Goal: Task Accomplishment & Management: Manage account settings

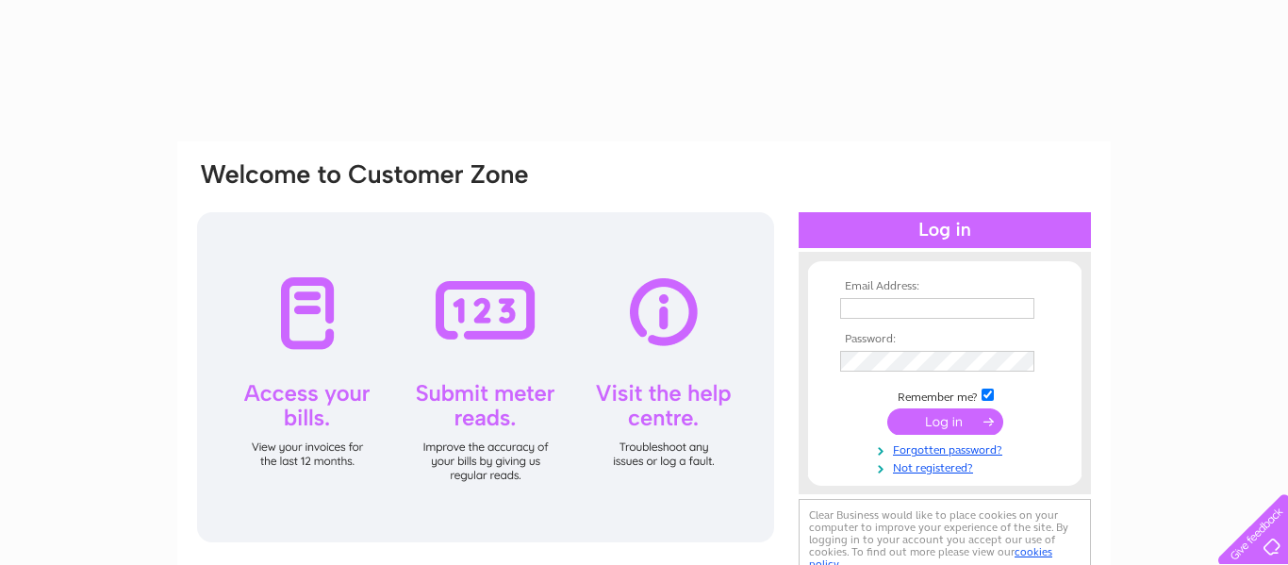
click at [879, 305] on input "text" at bounding box center [937, 308] width 194 height 21
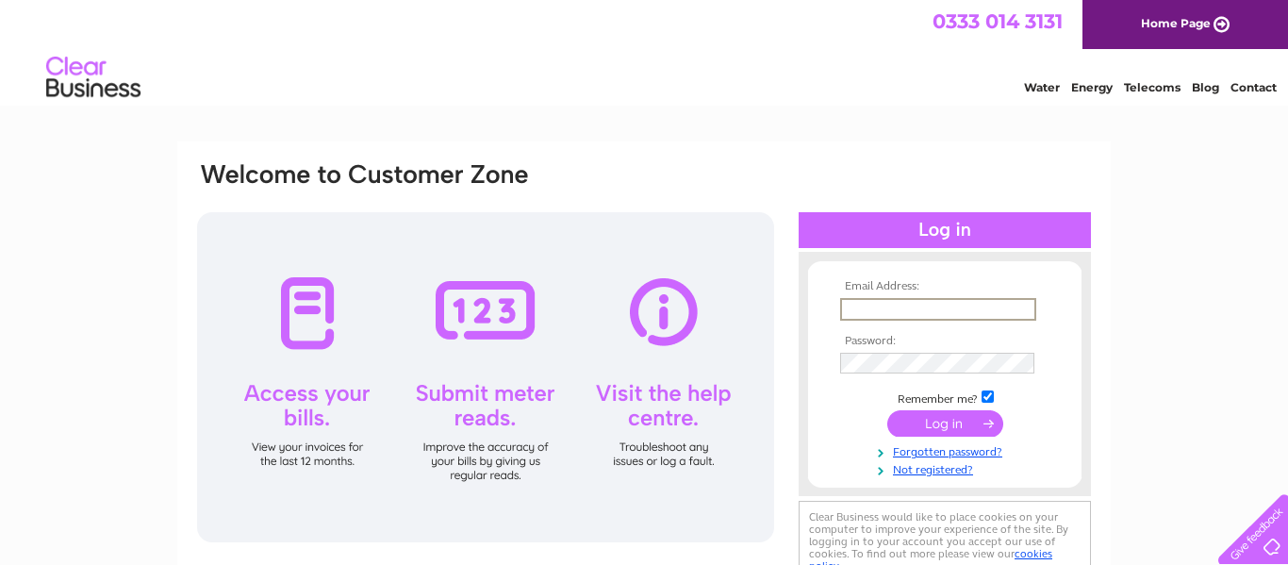
click at [949, 313] on input "text" at bounding box center [938, 309] width 196 height 23
click at [955, 305] on input "text" at bounding box center [938, 309] width 196 height 23
type input "summ"
click at [994, 310] on input "text" at bounding box center [938, 309] width 196 height 23
type input "summersbay@yahoo.com"
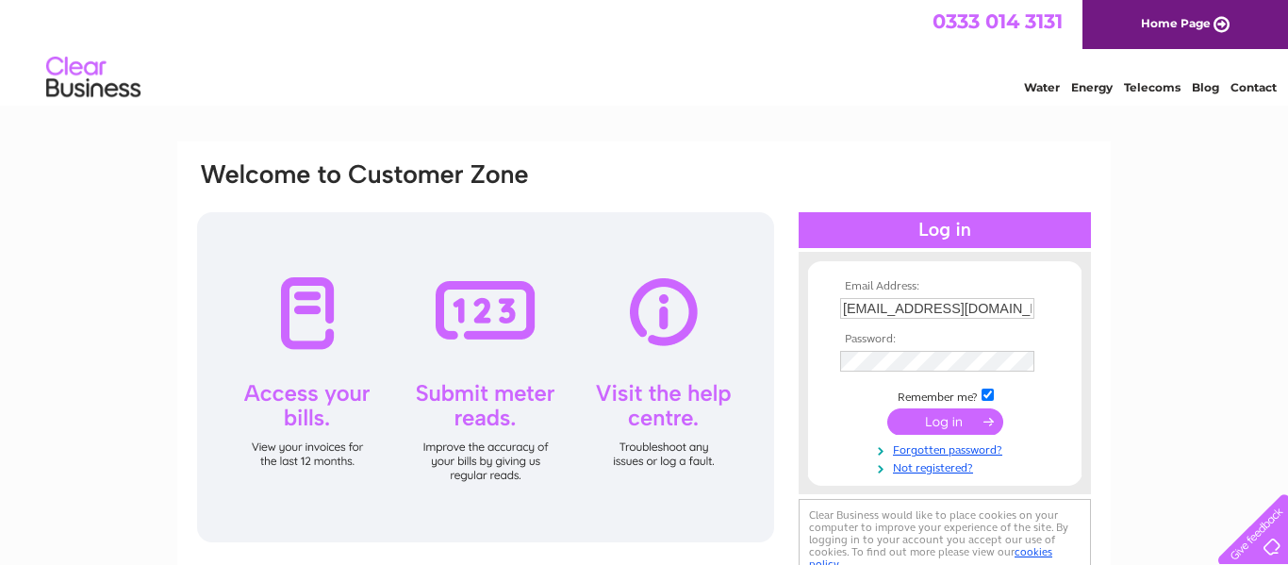
click at [961, 373] on td at bounding box center [945, 361] width 219 height 30
click at [940, 419] on input "submit" at bounding box center [945, 421] width 116 height 26
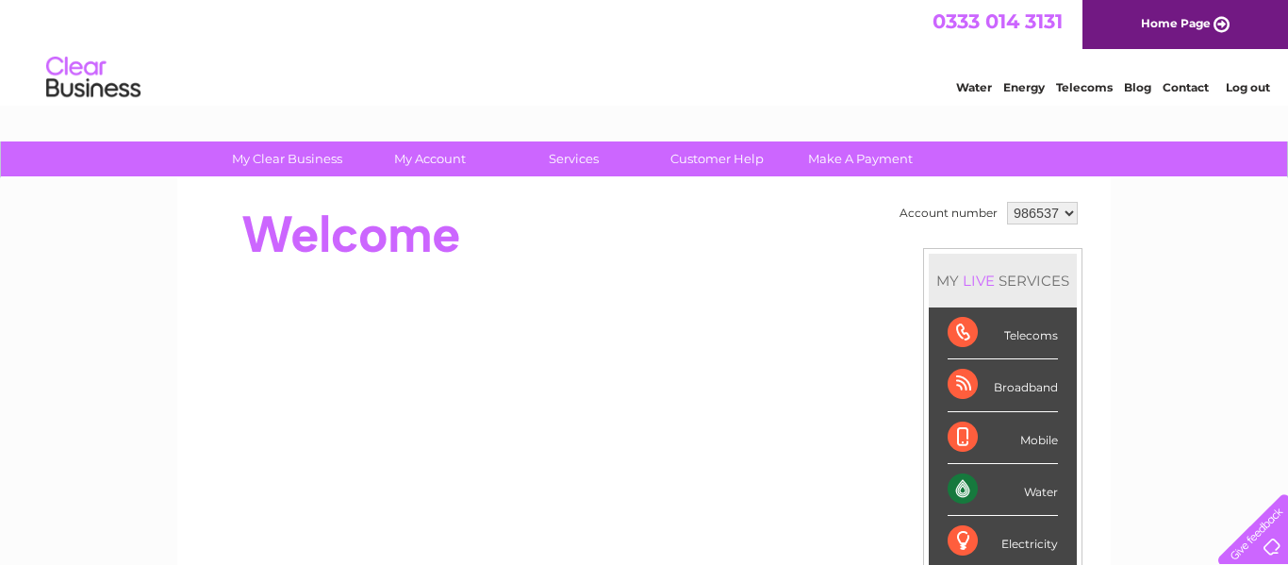
scroll to position [19, 0]
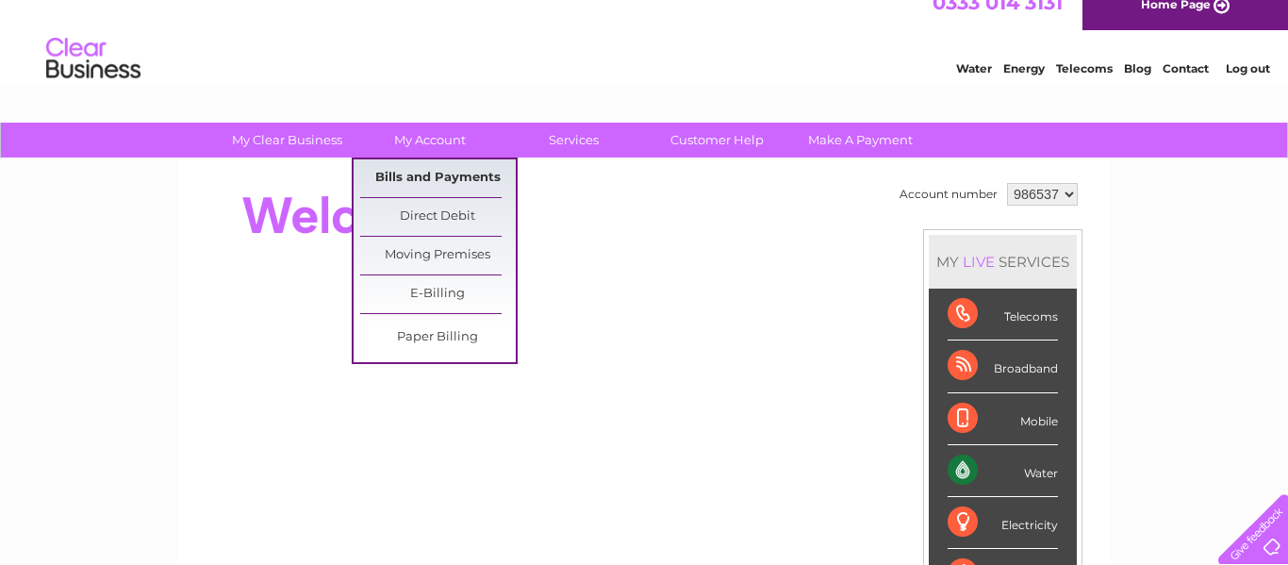
click at [429, 176] on link "Bills and Payments" at bounding box center [438, 178] width 156 height 38
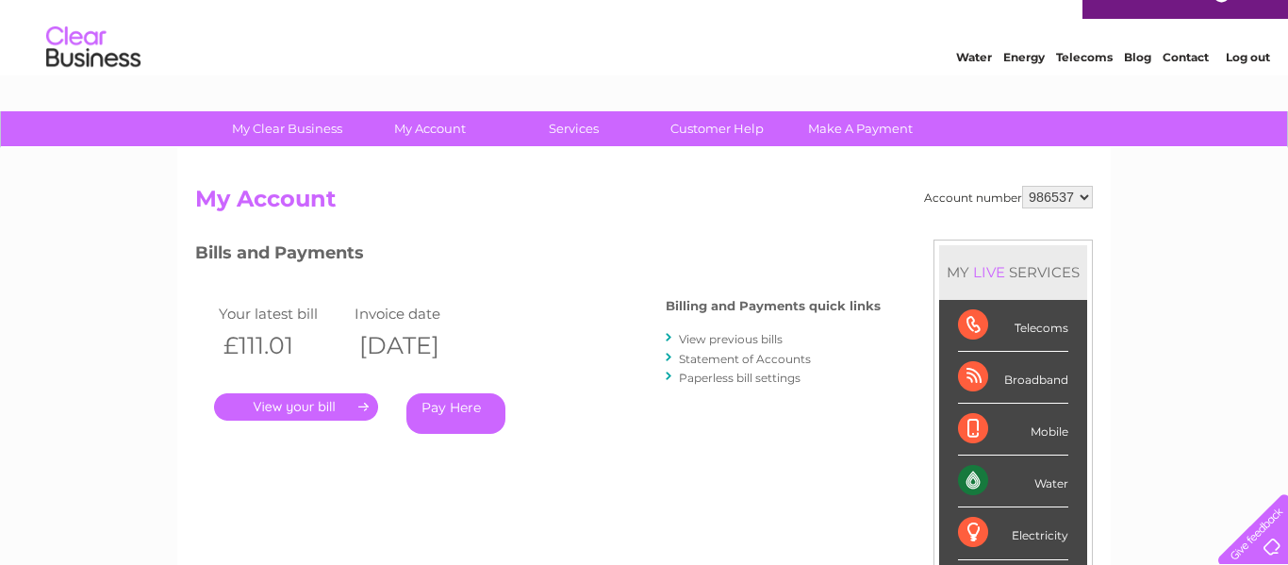
click at [301, 409] on link "." at bounding box center [296, 406] width 164 height 27
